Goal: Information Seeking & Learning: Learn about a topic

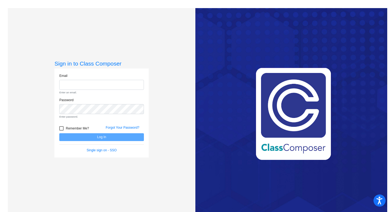
type input "[EMAIL_ADDRESS][DOMAIN_NAME]"
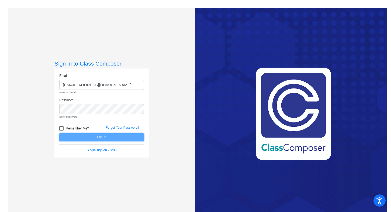
click at [128, 136] on form "Email [EMAIL_ADDRESS][DOMAIN_NAME] Enter an email. Password Enter password. Rem…" at bounding box center [101, 112] width 85 height 79
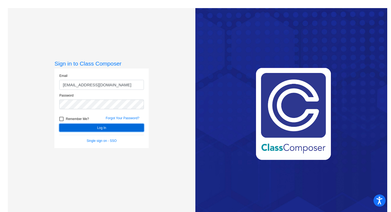
click at [105, 125] on button "Log In" at bounding box center [101, 128] width 85 height 8
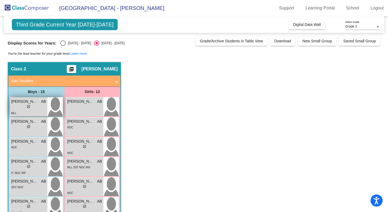
click at [34, 107] on div "lock do_not_disturb_alt" at bounding box center [28, 107] width 35 height 6
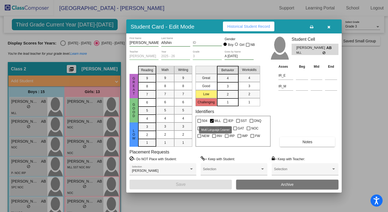
click at [213, 120] on div at bounding box center [212, 121] width 4 height 4
click at [212, 123] on input "MLL" at bounding box center [212, 123] width 0 height 0
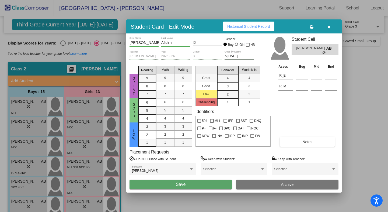
click at [213, 120] on div at bounding box center [212, 121] width 4 height 4
click at [212, 123] on input "MLL" at bounding box center [212, 123] width 0 height 0
checkbox input "true"
click at [302, 142] on button "Notes" at bounding box center [307, 142] width 55 height 10
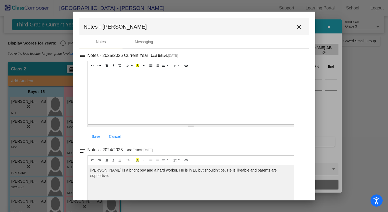
click at [296, 26] on mat-icon "close" at bounding box center [299, 27] width 6 height 6
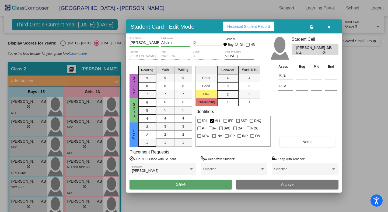
click at [251, 27] on span "Historical Student Record" at bounding box center [248, 26] width 43 height 4
click at [252, 24] on button "Historical Student Record" at bounding box center [248, 27] width 51 height 10
click at [328, 25] on span "button" at bounding box center [329, 26] width 3 height 4
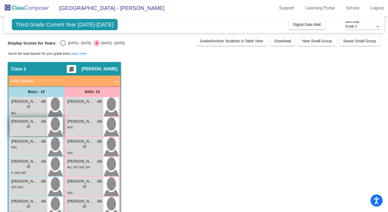
click at [32, 126] on div "lock do_not_disturb_alt" at bounding box center [28, 127] width 35 height 6
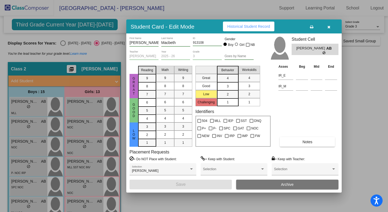
click at [309, 141] on span "Notes" at bounding box center [308, 142] width 10 height 4
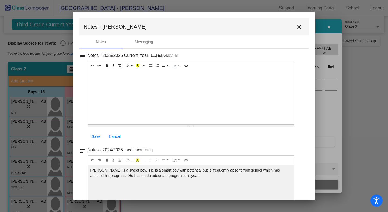
click at [296, 24] on mat-icon "close" at bounding box center [299, 27] width 6 height 6
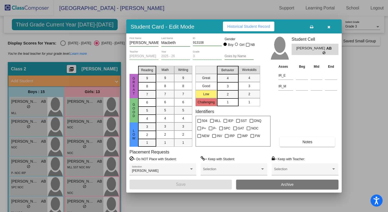
click at [262, 23] on button "Historical Student Record" at bounding box center [248, 27] width 51 height 10
click at [330, 28] on icon "button" at bounding box center [329, 27] width 3 height 4
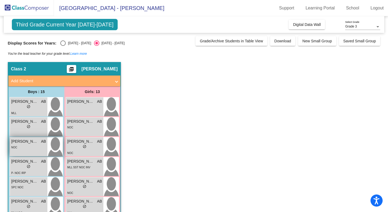
click at [32, 151] on div "[PERSON_NAME] AB lock do_not_disturb_alt NOC" at bounding box center [28, 146] width 37 height 19
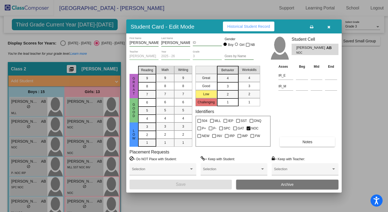
click at [323, 141] on button "Notes" at bounding box center [307, 142] width 55 height 10
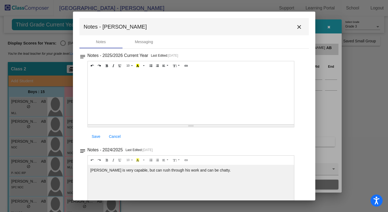
click at [297, 30] on mat-icon "close" at bounding box center [299, 27] width 6 height 6
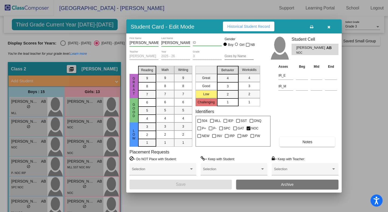
click at [257, 26] on span "Historical Student Record" at bounding box center [248, 26] width 43 height 4
click at [330, 25] on icon "button" at bounding box center [329, 27] width 3 height 4
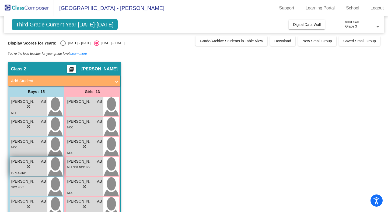
click at [31, 166] on div "lock do_not_disturb_alt" at bounding box center [28, 167] width 35 height 6
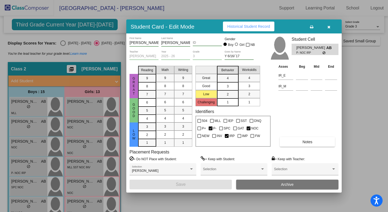
click at [263, 27] on span "Historical Student Record" at bounding box center [248, 26] width 43 height 4
click at [327, 27] on button "button" at bounding box center [328, 27] width 17 height 10
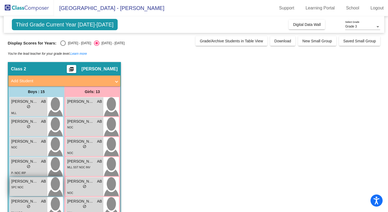
click at [40, 192] on div "[PERSON_NAME] AB lock do_not_disturb_alt SPC NOC" at bounding box center [28, 186] width 37 height 19
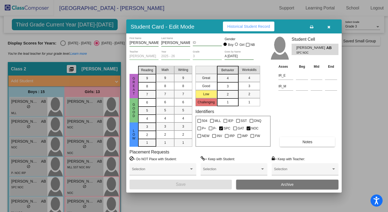
click at [258, 25] on span "Historical Student Record" at bounding box center [248, 26] width 43 height 4
click at [331, 26] on button "button" at bounding box center [328, 27] width 17 height 10
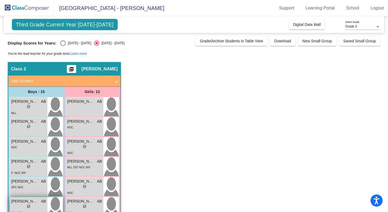
click at [38, 204] on div "lock do_not_disturb_alt" at bounding box center [28, 207] width 35 height 6
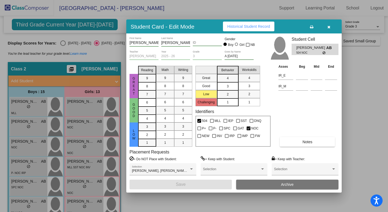
click at [260, 27] on span "Historical Student Record" at bounding box center [248, 26] width 43 height 4
click at [329, 27] on icon "button" at bounding box center [329, 27] width 3 height 4
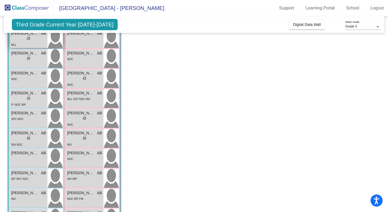
scroll to position [69, 0]
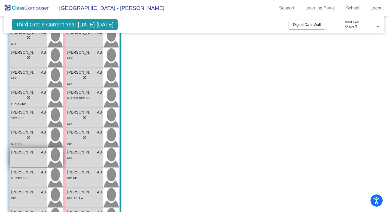
click at [43, 158] on div "[PERSON_NAME] AB lock do_not_disturb_alt" at bounding box center [28, 157] width 37 height 19
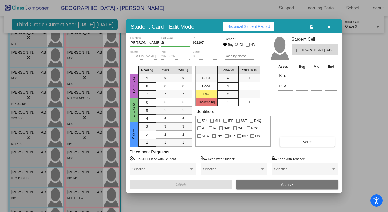
click at [251, 28] on span "Historical Student Record" at bounding box center [248, 26] width 43 height 4
click at [329, 25] on span "button" at bounding box center [329, 26] width 3 height 4
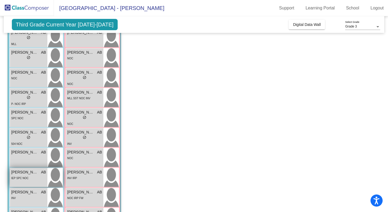
click at [30, 177] on div "IEP SPC NOC" at bounding box center [28, 178] width 35 height 6
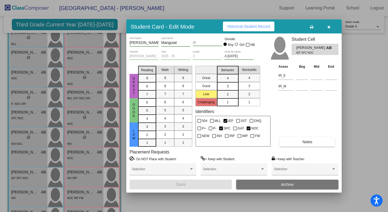
click at [254, 26] on span "Historical Student Record" at bounding box center [248, 26] width 43 height 4
click at [329, 26] on icon "button" at bounding box center [329, 27] width 3 height 4
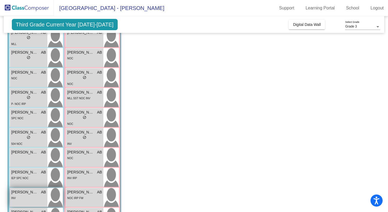
click at [32, 198] on div "INV" at bounding box center [28, 198] width 35 height 6
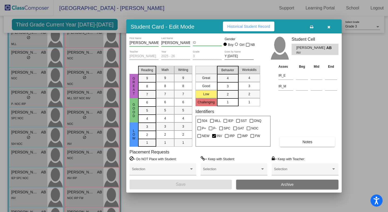
click at [258, 27] on span "Historical Student Record" at bounding box center [248, 26] width 43 height 4
click at [326, 30] on button "button" at bounding box center [328, 27] width 17 height 10
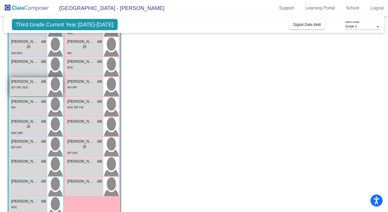
scroll to position [193, 0]
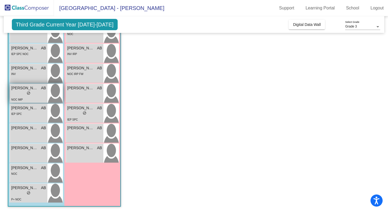
click at [35, 94] on div "lock do_not_disturb_alt" at bounding box center [28, 94] width 35 height 6
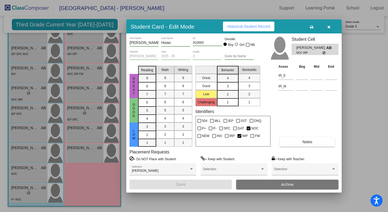
click at [310, 140] on span "Notes" at bounding box center [308, 142] width 10 height 4
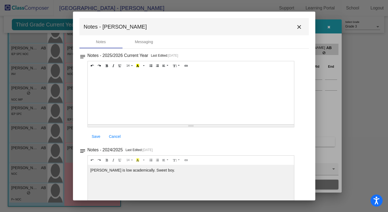
click at [298, 30] on mat-icon "close" at bounding box center [299, 27] width 6 height 6
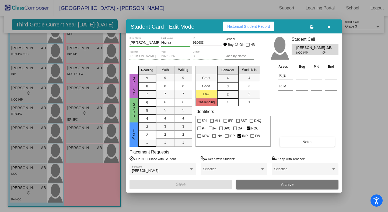
click at [248, 30] on button "Historical Student Record" at bounding box center [248, 27] width 51 height 10
click at [330, 28] on icon "button" at bounding box center [329, 27] width 3 height 4
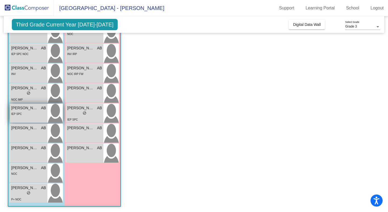
click at [30, 109] on span "[PERSON_NAME]" at bounding box center [24, 108] width 27 height 6
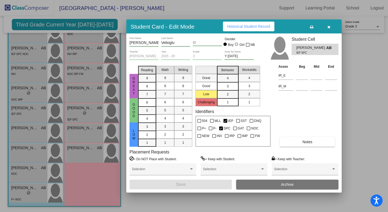
click at [251, 25] on span "Historical Student Record" at bounding box center [248, 26] width 43 height 4
click at [329, 25] on icon "button" at bounding box center [329, 27] width 3 height 4
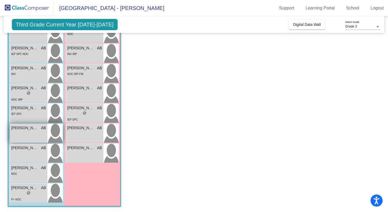
click at [30, 137] on div "[PERSON_NAME] AB lock do_not_disturb_alt" at bounding box center [28, 133] width 37 height 19
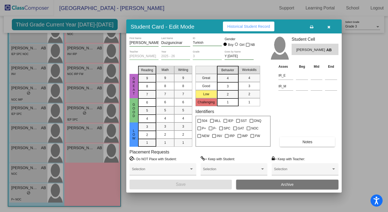
click at [251, 26] on span "Historical Student Record" at bounding box center [248, 26] width 43 height 4
click at [330, 28] on button "button" at bounding box center [328, 27] width 17 height 10
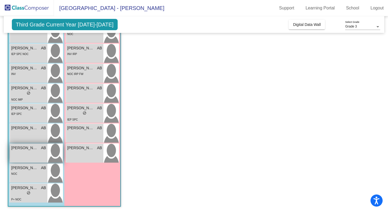
click at [29, 155] on div "[PERSON_NAME] lock do_not_disturb_alt" at bounding box center [28, 153] width 37 height 19
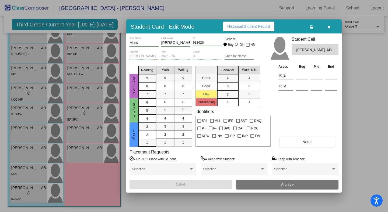
click at [253, 27] on span "Historical Student Record" at bounding box center [248, 26] width 43 height 4
click at [329, 29] on button "button" at bounding box center [328, 27] width 17 height 10
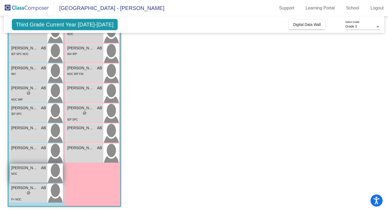
click at [26, 168] on span "[PERSON_NAME]" at bounding box center [24, 168] width 27 height 6
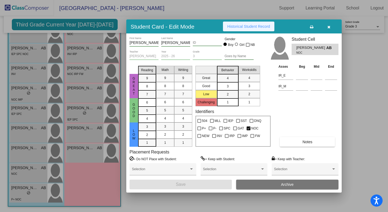
click at [260, 25] on span "Historical Student Record" at bounding box center [248, 26] width 43 height 4
click at [329, 26] on icon "button" at bounding box center [329, 27] width 3 height 4
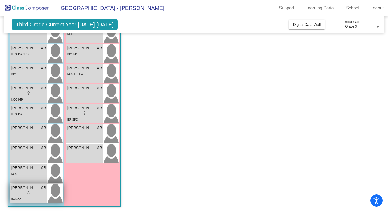
click at [25, 195] on div "lock do_not_disturb_alt" at bounding box center [28, 194] width 35 height 6
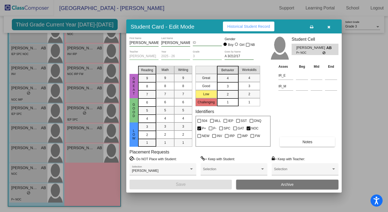
click at [243, 26] on span "Historical Student Record" at bounding box center [248, 26] width 43 height 4
click at [327, 26] on button "button" at bounding box center [328, 27] width 17 height 10
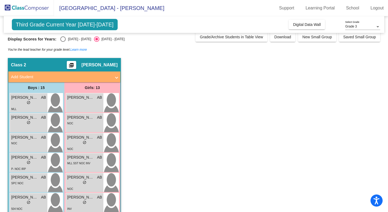
scroll to position [0, 0]
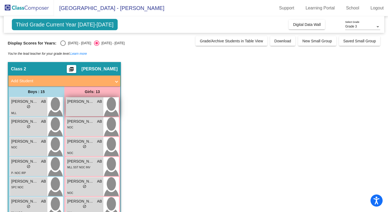
click at [94, 108] on div "[PERSON_NAME] AB lock do_not_disturb_alt" at bounding box center [84, 106] width 37 height 19
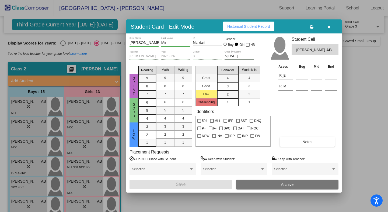
click at [288, 81] on div "IR_M" at bounding box center [286, 86] width 15 height 10
click at [244, 24] on span "Historical Student Record" at bounding box center [248, 26] width 43 height 4
click at [331, 26] on button "button" at bounding box center [328, 27] width 17 height 10
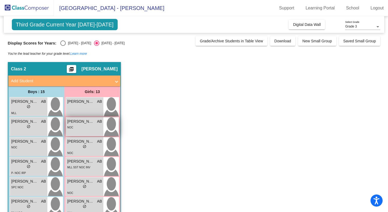
click at [96, 128] on div "NOC" at bounding box center [84, 127] width 35 height 6
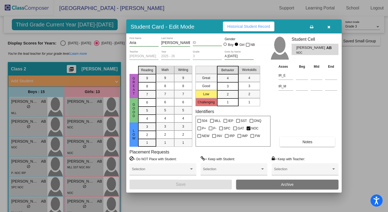
click at [250, 30] on button "Historical Student Record" at bounding box center [248, 27] width 51 height 10
click at [327, 27] on button "button" at bounding box center [328, 27] width 17 height 10
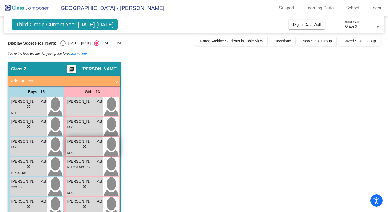
click at [86, 147] on span "do_not_disturb_alt" at bounding box center [85, 146] width 4 height 4
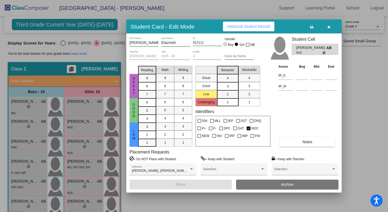
click at [248, 24] on button "Historical Student Record" at bounding box center [248, 27] width 51 height 10
click at [328, 26] on icon "button" at bounding box center [329, 27] width 3 height 4
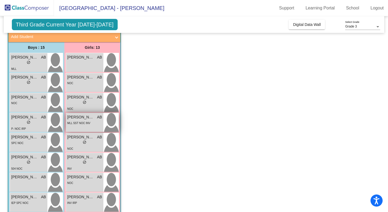
scroll to position [46, 0]
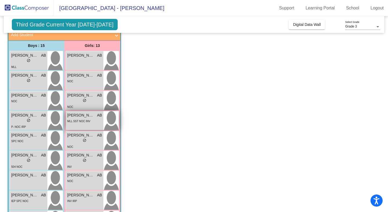
click at [93, 119] on div "MLL SST NOC INV" at bounding box center [84, 121] width 35 height 6
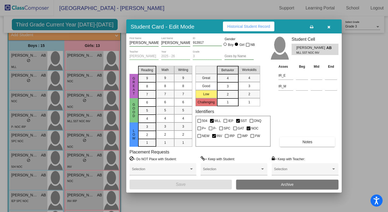
click at [255, 24] on button "Historical Student Record" at bounding box center [248, 27] width 51 height 10
click at [330, 25] on icon "button" at bounding box center [329, 27] width 3 height 4
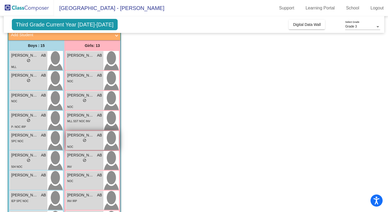
click at [87, 143] on div "lock do_not_disturb_alt" at bounding box center [84, 141] width 35 height 6
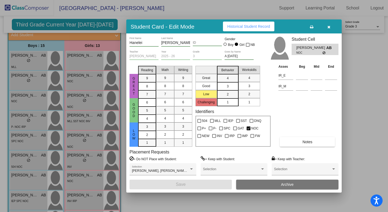
click at [248, 29] on button "Historical Student Record" at bounding box center [248, 27] width 51 height 10
click at [330, 30] on button "button" at bounding box center [328, 27] width 17 height 10
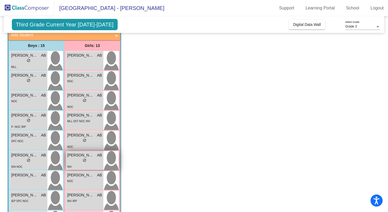
click at [79, 156] on span "[PERSON_NAME]" at bounding box center [80, 155] width 27 height 6
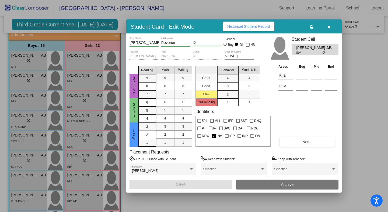
click at [236, 29] on button "Historical Student Record" at bounding box center [248, 27] width 51 height 10
click at [329, 26] on icon "button" at bounding box center [329, 27] width 3 height 4
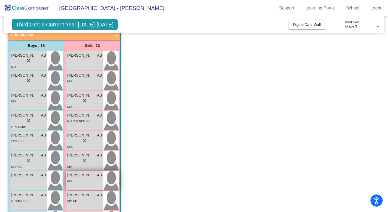
click at [91, 180] on div "NOC" at bounding box center [84, 181] width 35 height 6
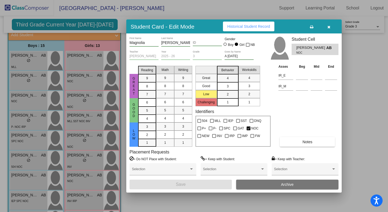
click at [255, 26] on span "Historical Student Record" at bounding box center [248, 26] width 43 height 4
click at [329, 26] on icon "button" at bounding box center [329, 27] width 3 height 4
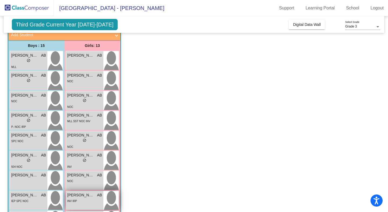
click at [89, 197] on span "[PERSON_NAME]" at bounding box center [80, 195] width 27 height 6
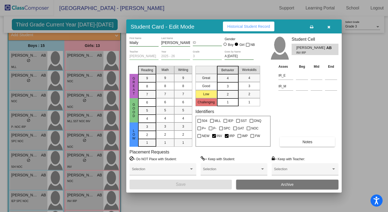
click at [256, 27] on span "Historical Student Record" at bounding box center [248, 26] width 43 height 4
click at [329, 26] on icon "button" at bounding box center [329, 27] width 3 height 4
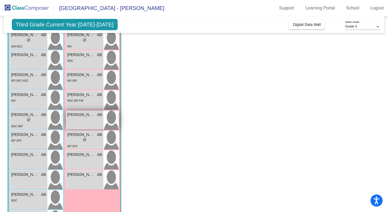
scroll to position [174, 0]
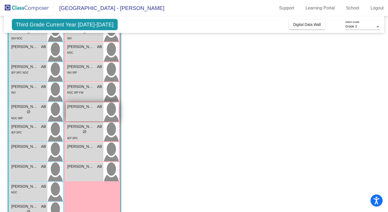
click at [94, 107] on span "[PERSON_NAME]" at bounding box center [80, 107] width 27 height 6
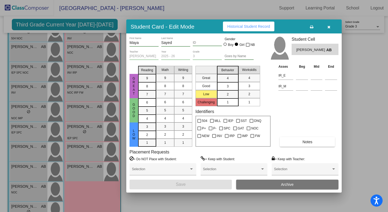
click at [254, 24] on span "Historical Student Record" at bounding box center [248, 26] width 43 height 4
click at [332, 26] on button "button" at bounding box center [328, 27] width 17 height 10
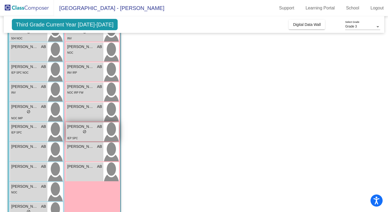
click at [88, 133] on div "lock do_not_disturb_alt" at bounding box center [84, 132] width 35 height 6
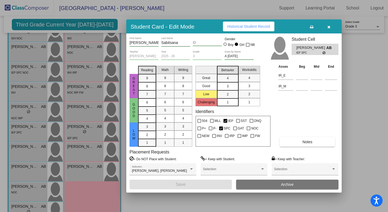
click at [244, 27] on span "Historical Student Record" at bounding box center [248, 26] width 43 height 4
click at [328, 27] on icon "button" at bounding box center [329, 27] width 3 height 4
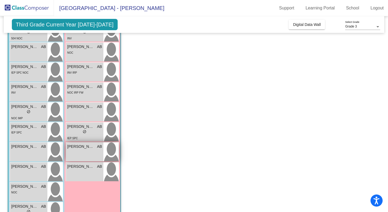
click at [94, 148] on span "[PERSON_NAME]" at bounding box center [80, 147] width 27 height 6
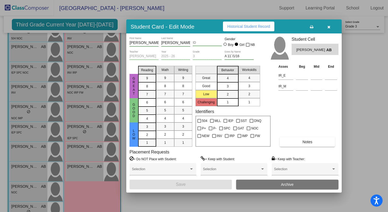
click at [259, 27] on span "Historical Student Record" at bounding box center [248, 26] width 43 height 4
click at [328, 28] on icon "button" at bounding box center [329, 27] width 3 height 4
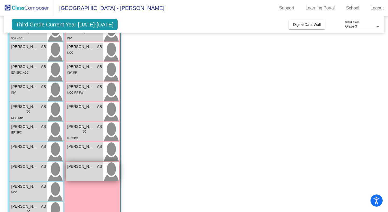
click at [85, 163] on div "[PERSON_NAME] AB lock do_not_disturb_alt" at bounding box center [84, 171] width 37 height 19
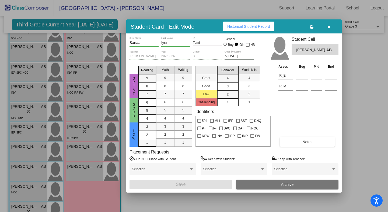
click at [242, 25] on span "Historical Student Record" at bounding box center [248, 26] width 43 height 4
click at [330, 26] on button "button" at bounding box center [328, 27] width 17 height 10
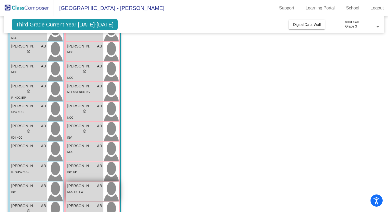
scroll to position [66, 0]
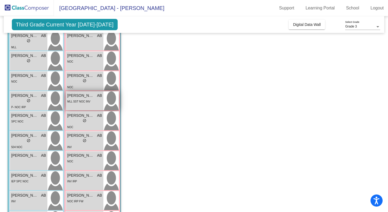
click at [81, 103] on span "MLL SST NOC INV" at bounding box center [78, 101] width 23 height 3
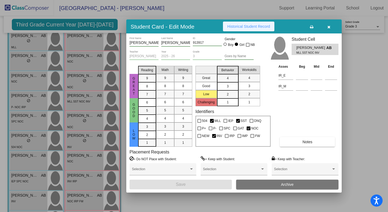
click at [244, 29] on button "Historical Student Record" at bounding box center [248, 27] width 51 height 10
click at [332, 26] on button "button" at bounding box center [328, 27] width 17 height 10
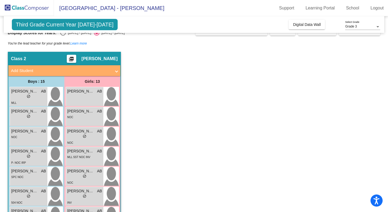
scroll to position [0, 0]
